Goal: Navigation & Orientation: Find specific page/section

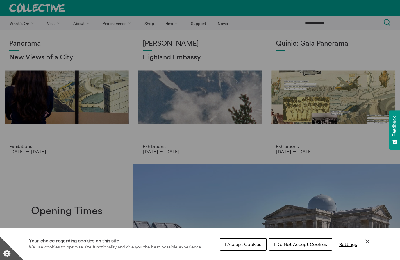
click at [283, 243] on span "I Do Not Accept Cookies" at bounding box center [300, 245] width 53 height 6
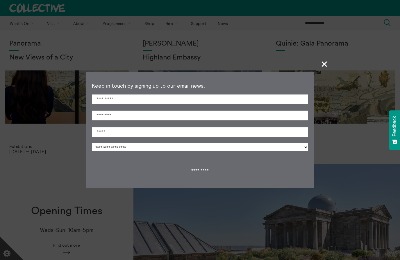
click at [325, 65] on span "+" at bounding box center [324, 63] width 17 height 17
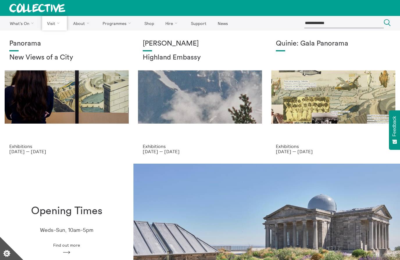
click at [0, 0] on link "Photography" at bounding box center [0, 0] width 0 height 0
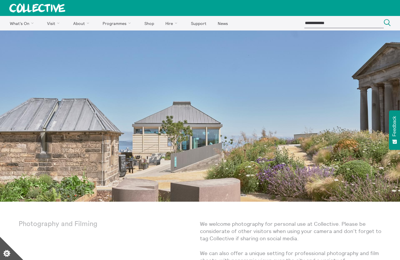
click at [0, 0] on link "Kiosk" at bounding box center [0, 0] width 0 height 0
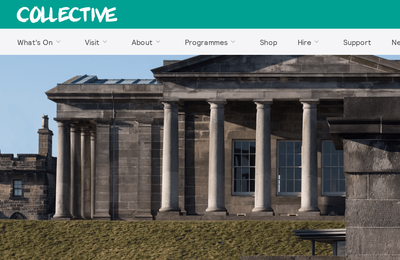
click at [0, 0] on link "Observatory House" at bounding box center [0, 0] width 0 height 0
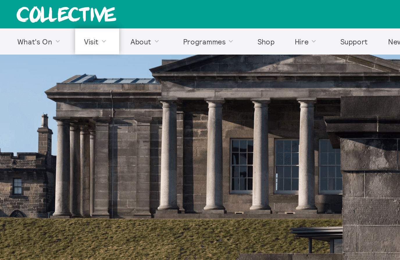
click at [0, 0] on link "Access" at bounding box center [0, 0] width 0 height 0
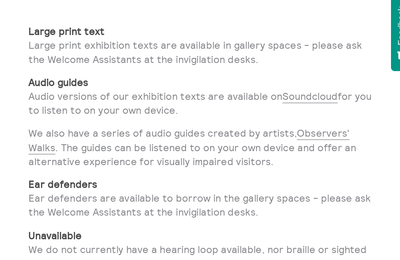
scroll to position [1028, 0]
